Goal: Information Seeking & Learning: Learn about a topic

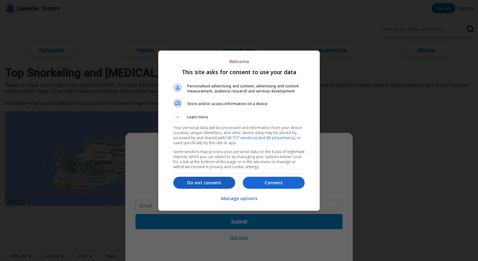
click at [194, 183] on p "Do not consent" at bounding box center [204, 183] width 62 height 6
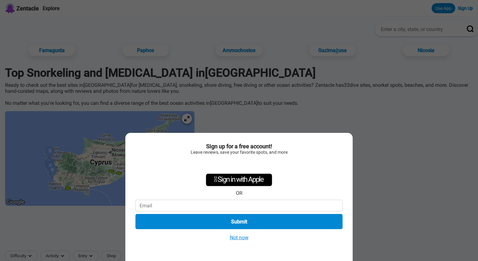
click at [238, 236] on button "Not now" at bounding box center [239, 237] width 22 height 7
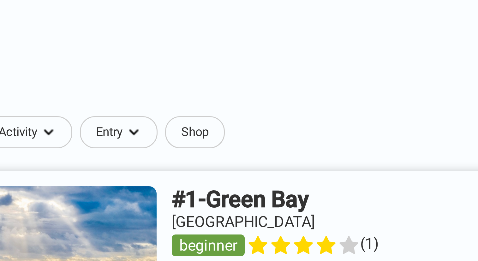
scroll to position [101, 0]
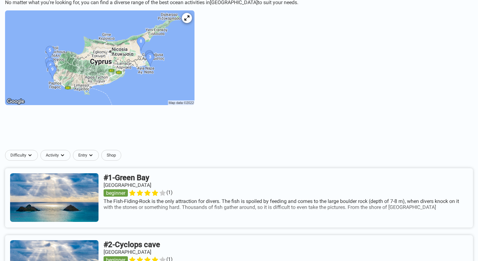
click at [71, 68] on img at bounding box center [99, 57] width 189 height 95
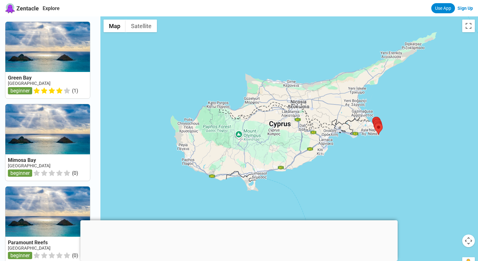
drag, startPoint x: 154, startPoint y: 160, endPoint x: 251, endPoint y: 140, distance: 99.1
click at [251, 140] on div at bounding box center [288, 146] width 377 height 261
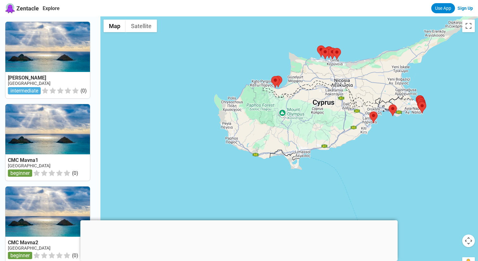
drag, startPoint x: 200, startPoint y: 161, endPoint x: 238, endPoint y: 141, distance: 42.2
click at [238, 141] on div at bounding box center [288, 146] width 377 height 261
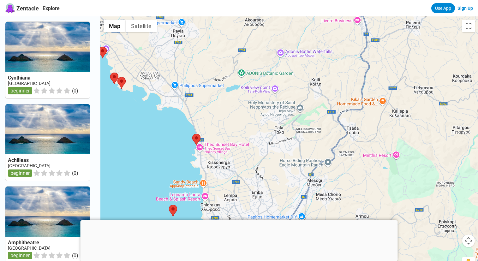
click at [255, 164] on div at bounding box center [288, 146] width 377 height 261
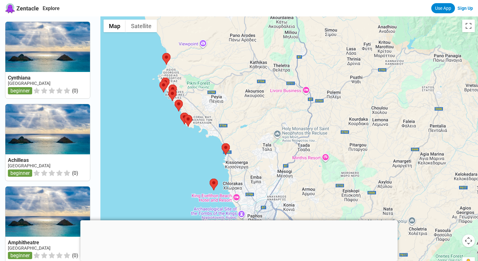
click at [29, 49] on link at bounding box center [47, 60] width 85 height 77
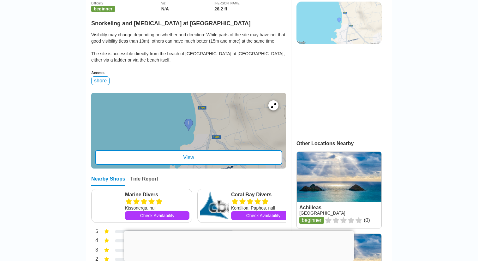
scroll to position [171, 0]
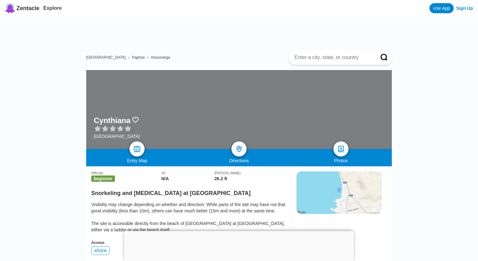
scroll to position [171, 0]
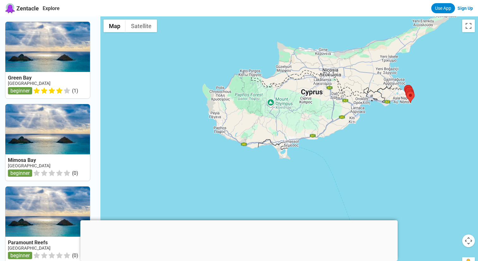
drag, startPoint x: 134, startPoint y: 139, endPoint x: 254, endPoint y: 90, distance: 129.8
click at [254, 90] on div at bounding box center [288, 146] width 377 height 261
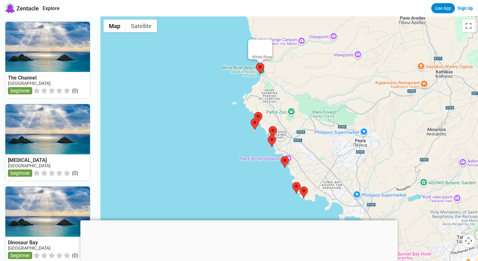
click at [256, 63] on area at bounding box center [256, 63] width 0 height 0
